Goal: Download file/media

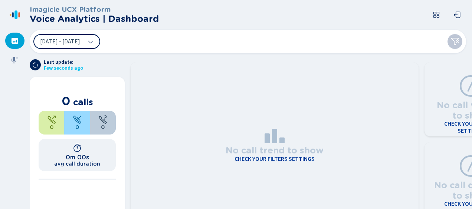
click at [16, 59] on icon at bounding box center [14, 59] width 7 height 7
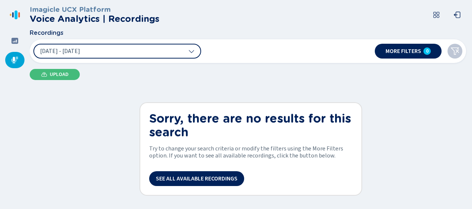
click at [141, 53] on button "[DATE] - [DATE]" at bounding box center [117, 51] width 168 height 15
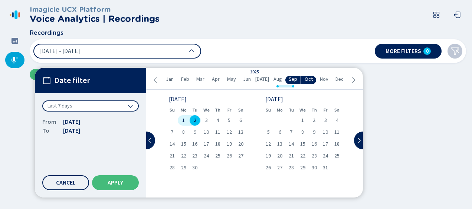
click at [132, 108] on icon at bounding box center [131, 106] width 6 height 6
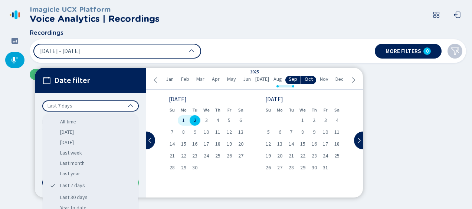
click at [79, 123] on div "All time" at bounding box center [90, 122] width 89 height 10
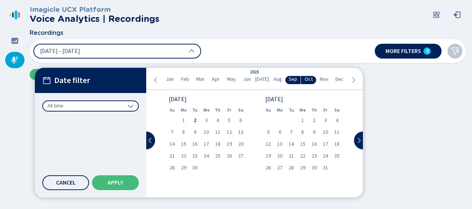
click at [118, 182] on span "Apply" at bounding box center [116, 183] width 16 height 6
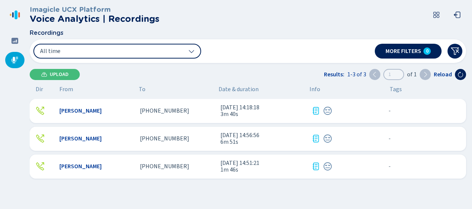
click at [313, 112] on icon at bounding box center [316, 111] width 9 height 9
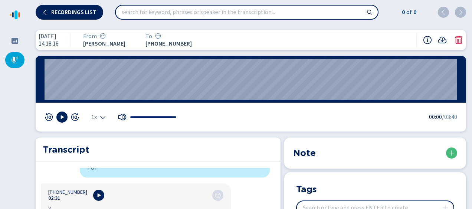
scroll to position [2265, 0]
click at [428, 39] on icon at bounding box center [427, 40] width 9 height 9
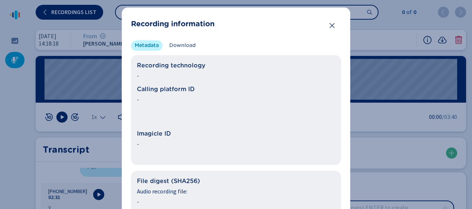
scroll to position [0, 0]
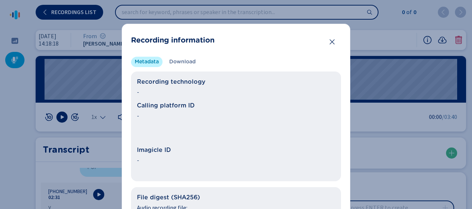
click at [185, 61] on span "Download" at bounding box center [182, 61] width 26 height 7
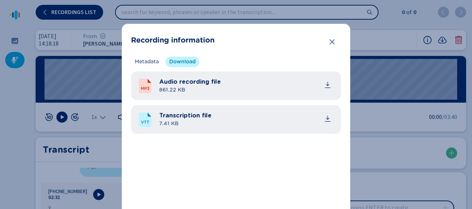
click at [328, 120] on icon "common.download" at bounding box center [327, 118] width 7 height 7
click at [331, 40] on icon "Close" at bounding box center [332, 41] width 7 height 7
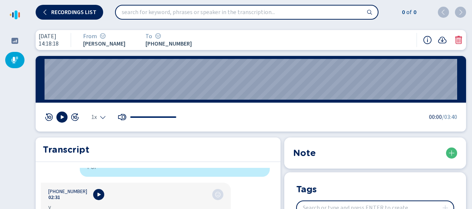
click at [14, 39] on icon at bounding box center [15, 41] width 7 height 6
